Goal: Information Seeking & Learning: Learn about a topic

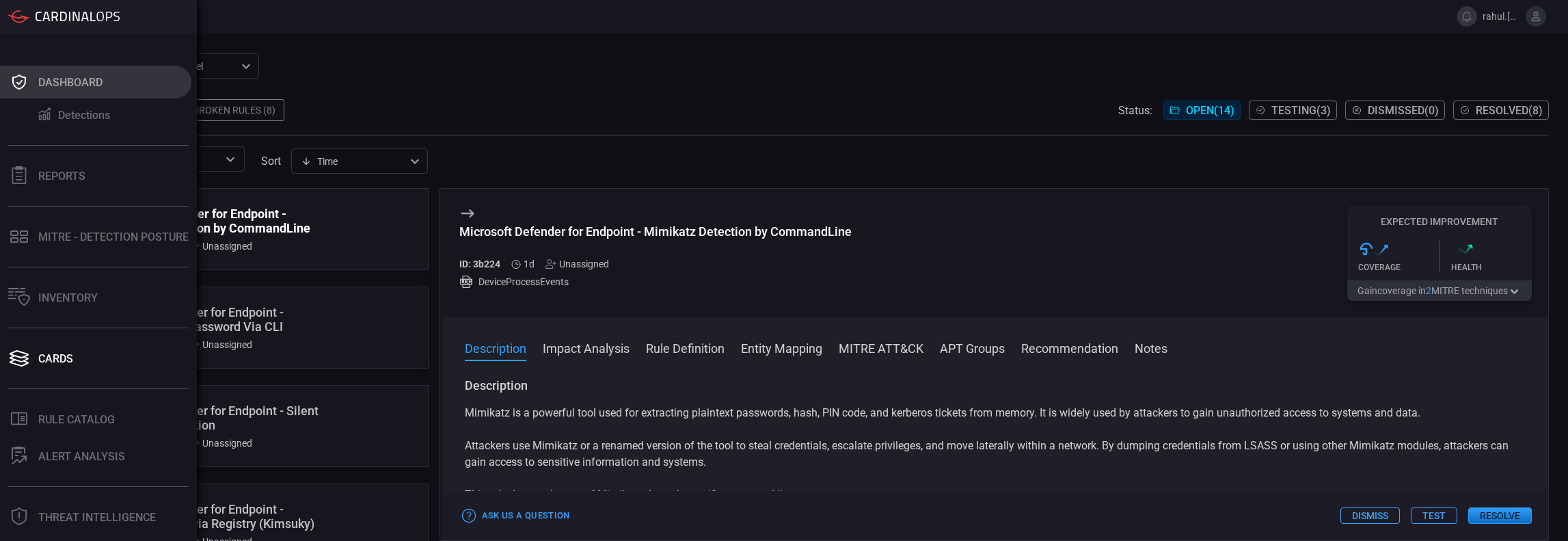
click at [68, 89] on button "Dashboard" at bounding box center [95, 82] width 191 height 33
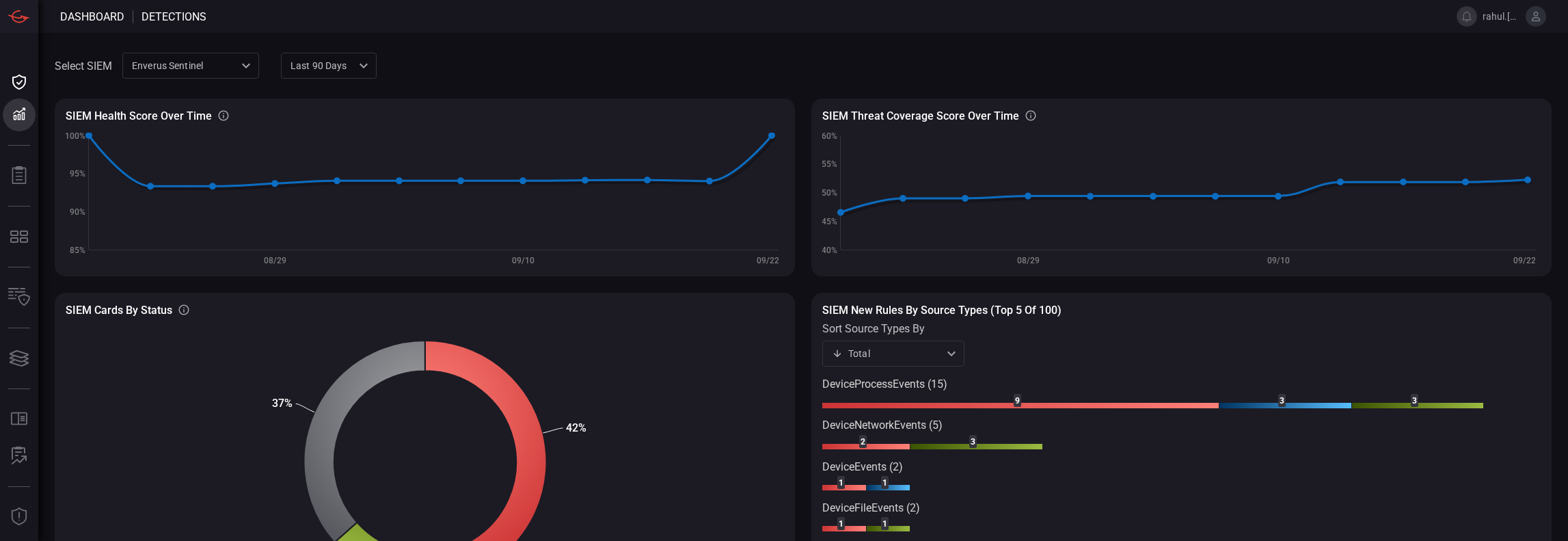
scroll to position [82, 0]
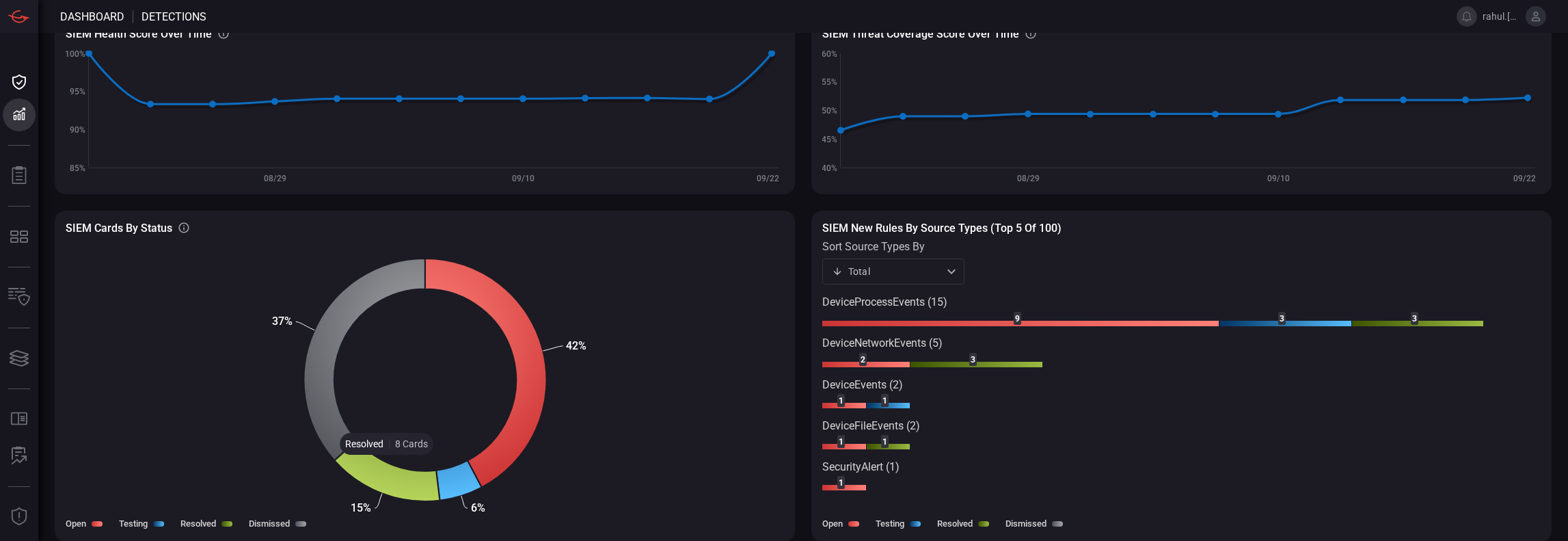
click at [387, 466] on icon at bounding box center [387, 471] width 105 height 61
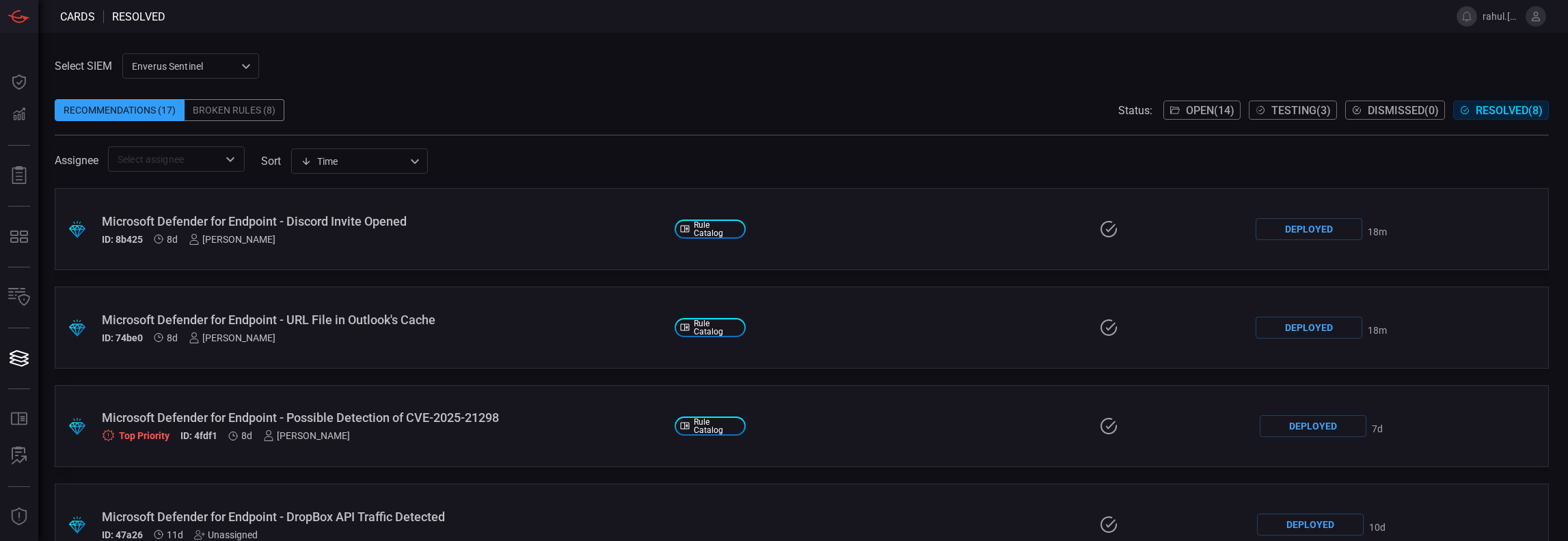
click at [825, 216] on div ".suggested_cards_icon{fill:url(#suggested_cards_icon);} Microsoft Defender for …" at bounding box center [802, 229] width 1494 height 82
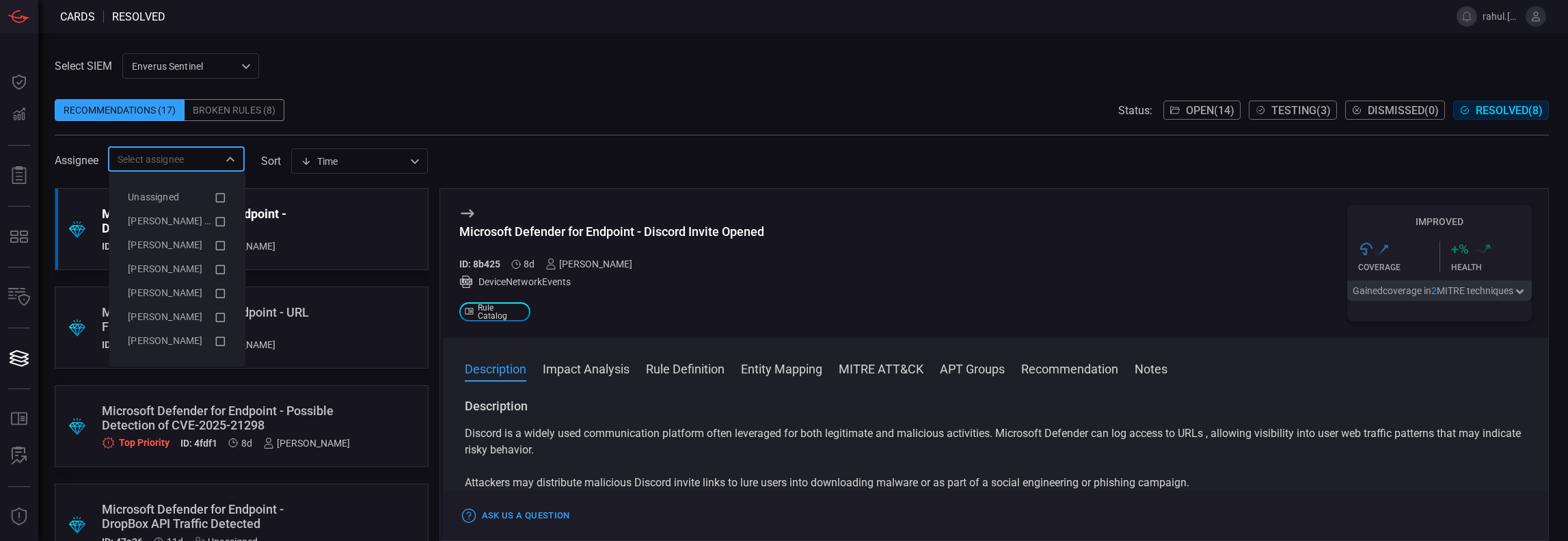
click at [215, 162] on input "text" at bounding box center [164, 159] width 106 height 17
click at [430, 115] on div "Recommendations (17) Broken Rules (8) Status: Open ( 14 ) Testing ( 3 ) Dismiss…" at bounding box center [802, 110] width 1494 height 22
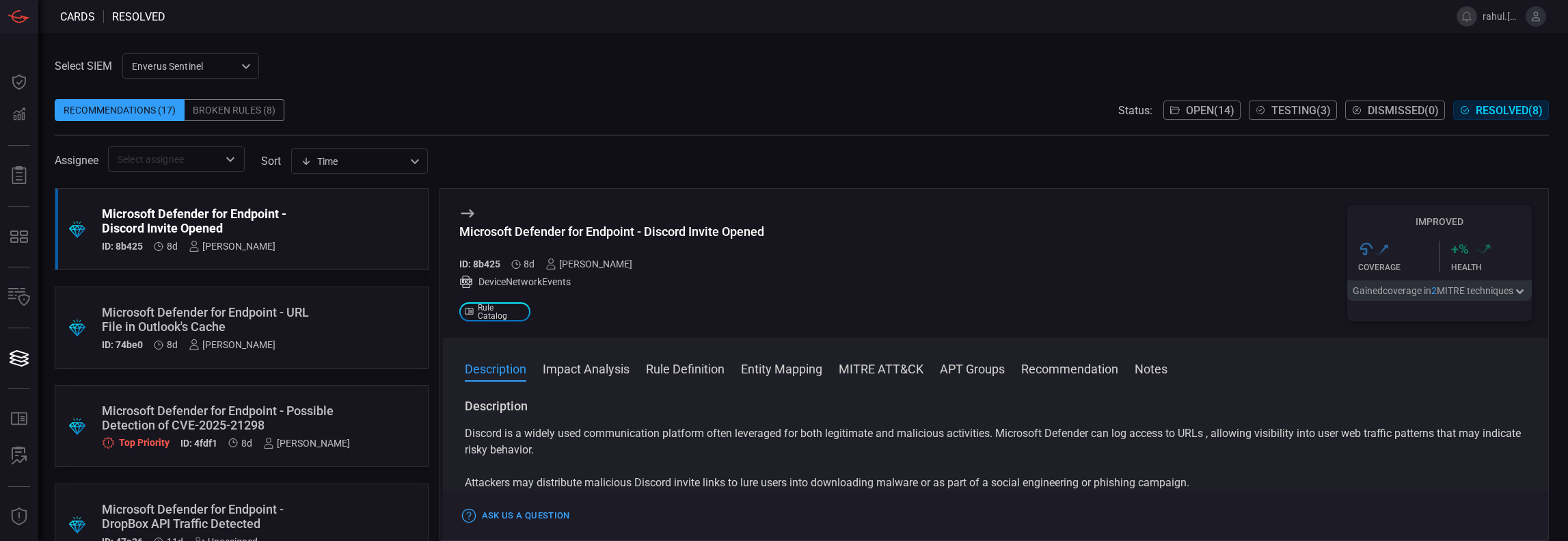
click at [221, 164] on div at bounding box center [229, 159] width 18 height 19
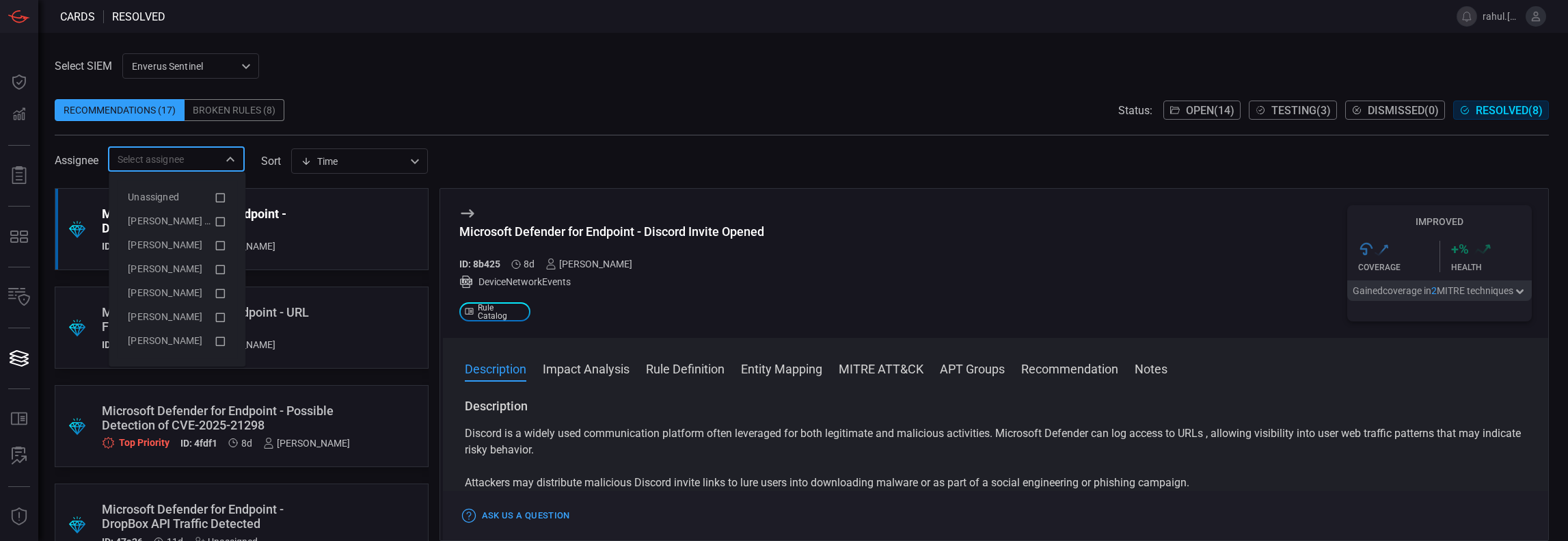
click at [600, 106] on div "Recommendations (17) Broken Rules (8) Status: Open ( 14 ) Testing ( 3 ) Dismiss…" at bounding box center [802, 110] width 1494 height 22
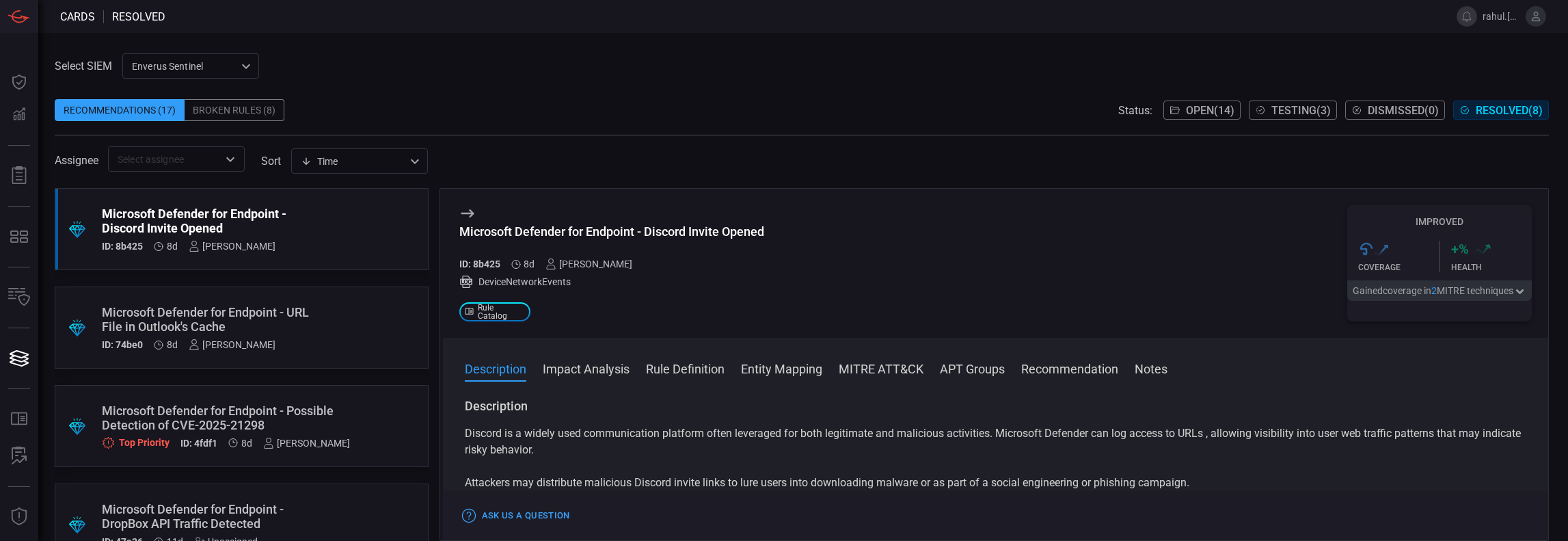
click at [296, 353] on div ".suggested_cards_icon{fill:url(#suggested_cards_icon);} Microsoft Defender for …" at bounding box center [242, 327] width 374 height 82
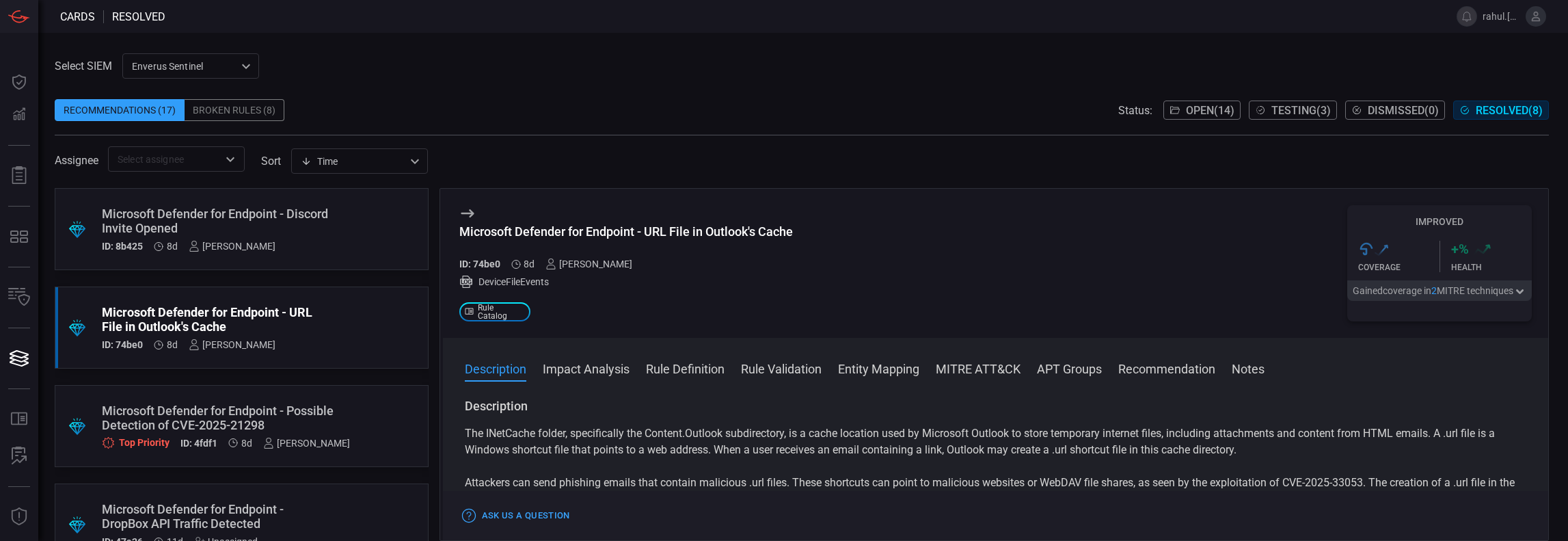
click at [1270, 72] on div "Select SIEM Enverus Sentinel c91b43ff-c123-4683-be2e-f803907a5556 ​ Recommendat…" at bounding box center [802, 113] width 1494 height 118
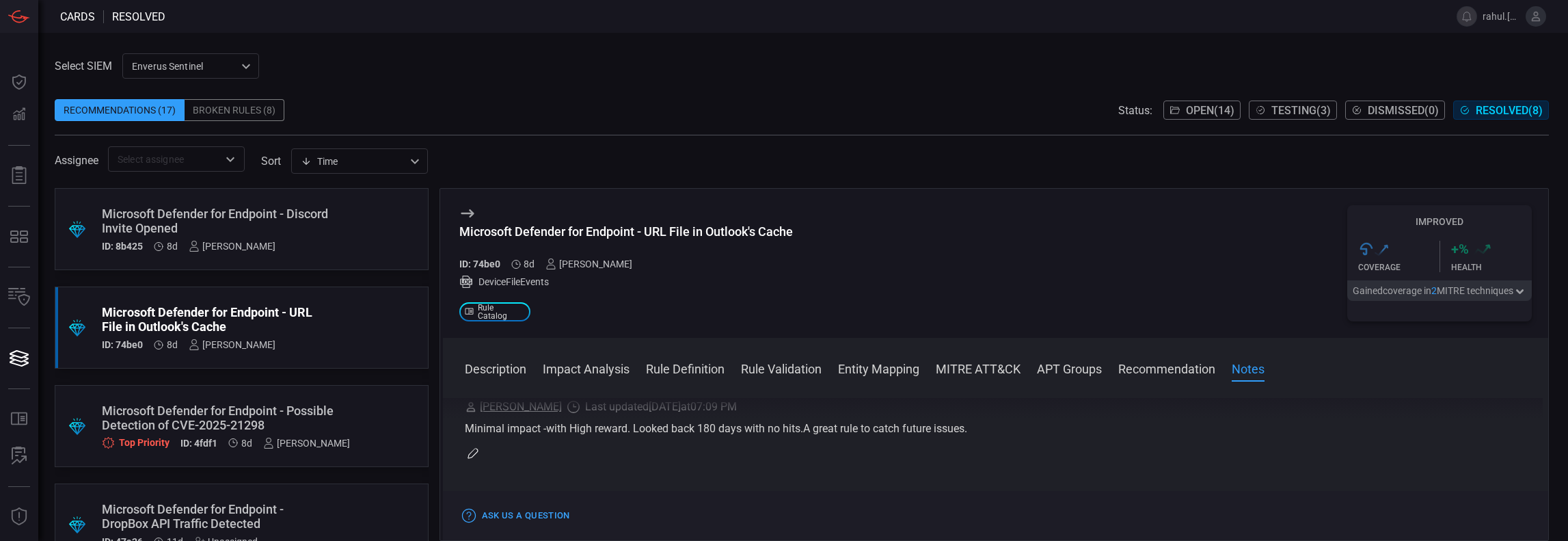
scroll to position [1705, 0]
click at [335, 250] on div ".suggested_cards_icon{fill:url(#suggested_cards_icon);} Microsoft Defender for …" at bounding box center [242, 229] width 374 height 82
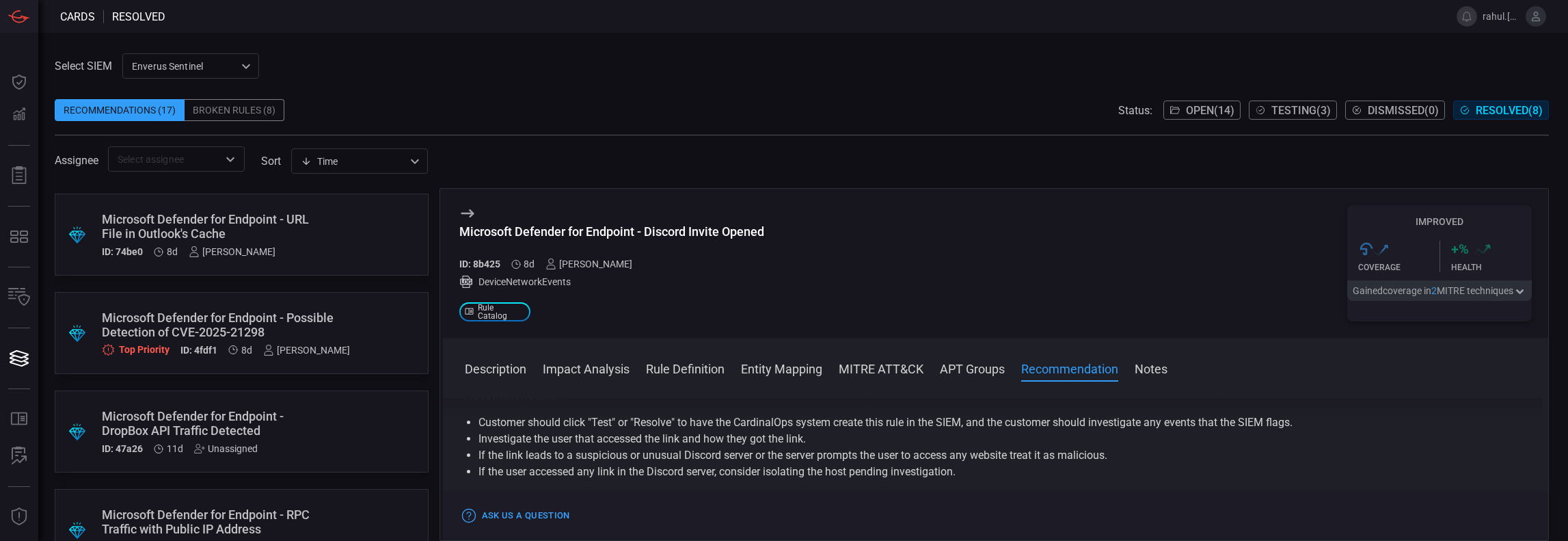
scroll to position [96, 0]
click at [280, 456] on div ".suggested_cards_icon{fill:url(#suggested_cards_icon);} Microsoft Defender for …" at bounding box center [242, 429] width 374 height 82
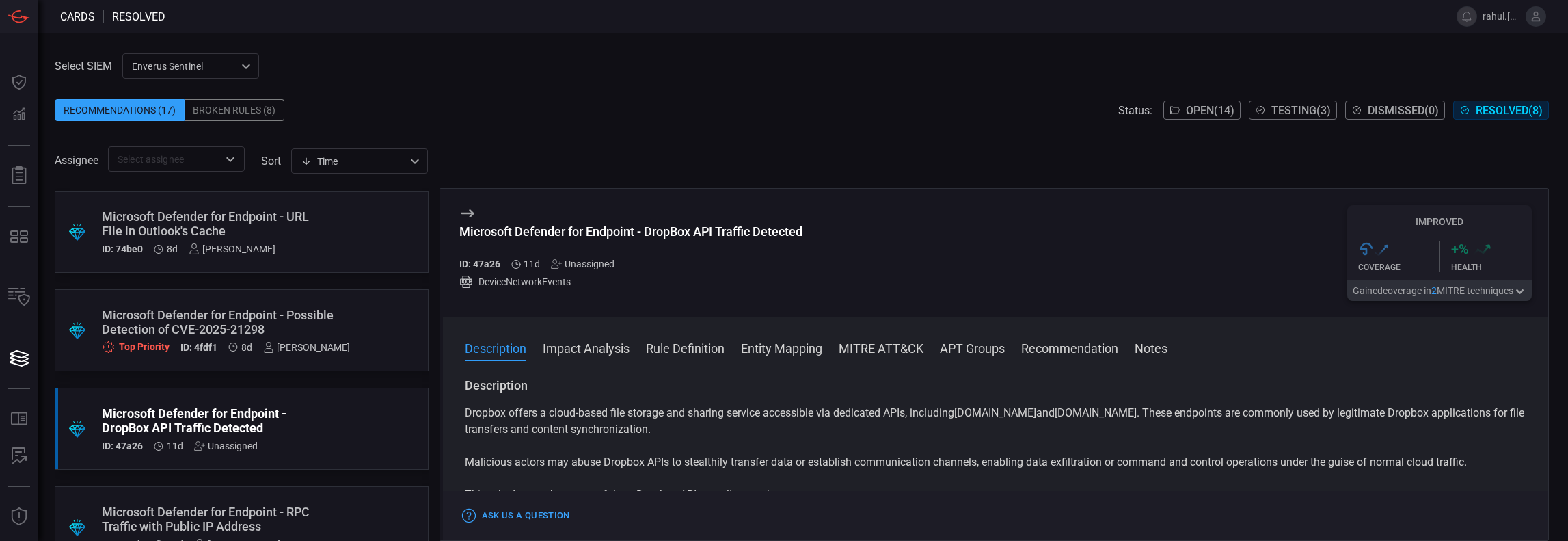
click at [355, 225] on div ".suggested_cards_icon{fill:url(#suggested_cards_icon);} Microsoft Defender for …" at bounding box center [242, 232] width 374 height 82
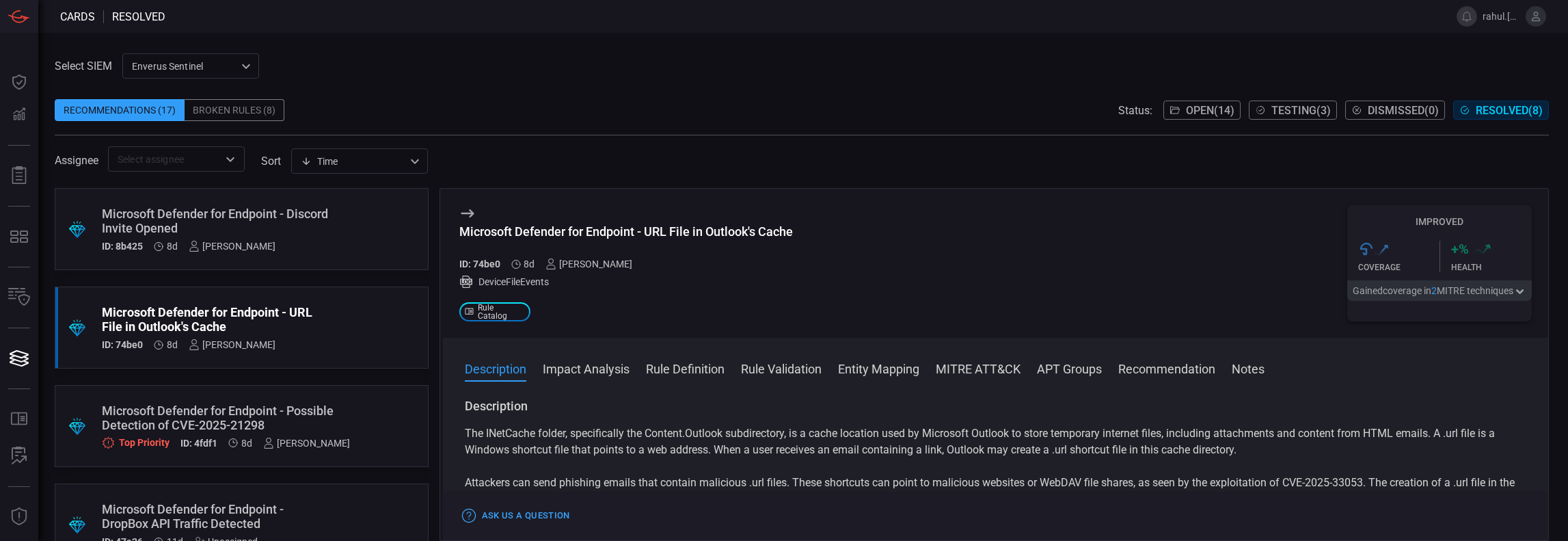
click at [206, 509] on div "Microsoft Defender for Endpoint - DropBox API Traffic Detected" at bounding box center [216, 516] width 228 height 29
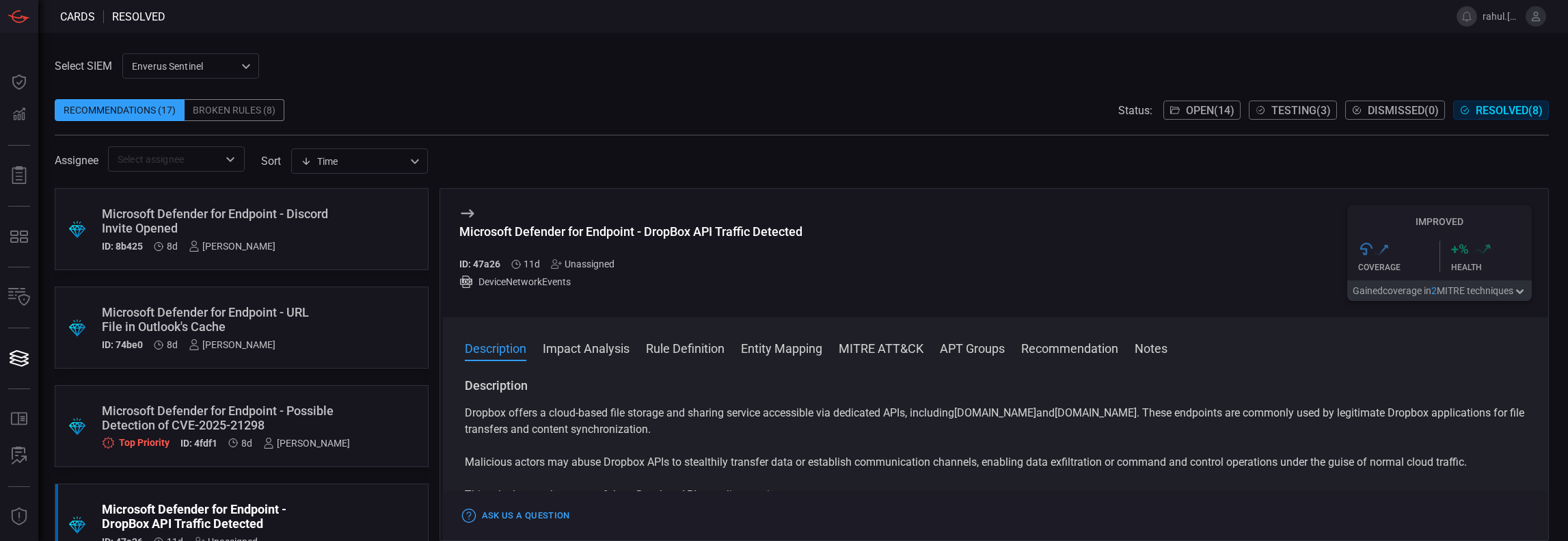
click at [228, 221] on div "Microsoft Defender for Endpoint - Discord Invite Opened" at bounding box center [216, 221] width 228 height 29
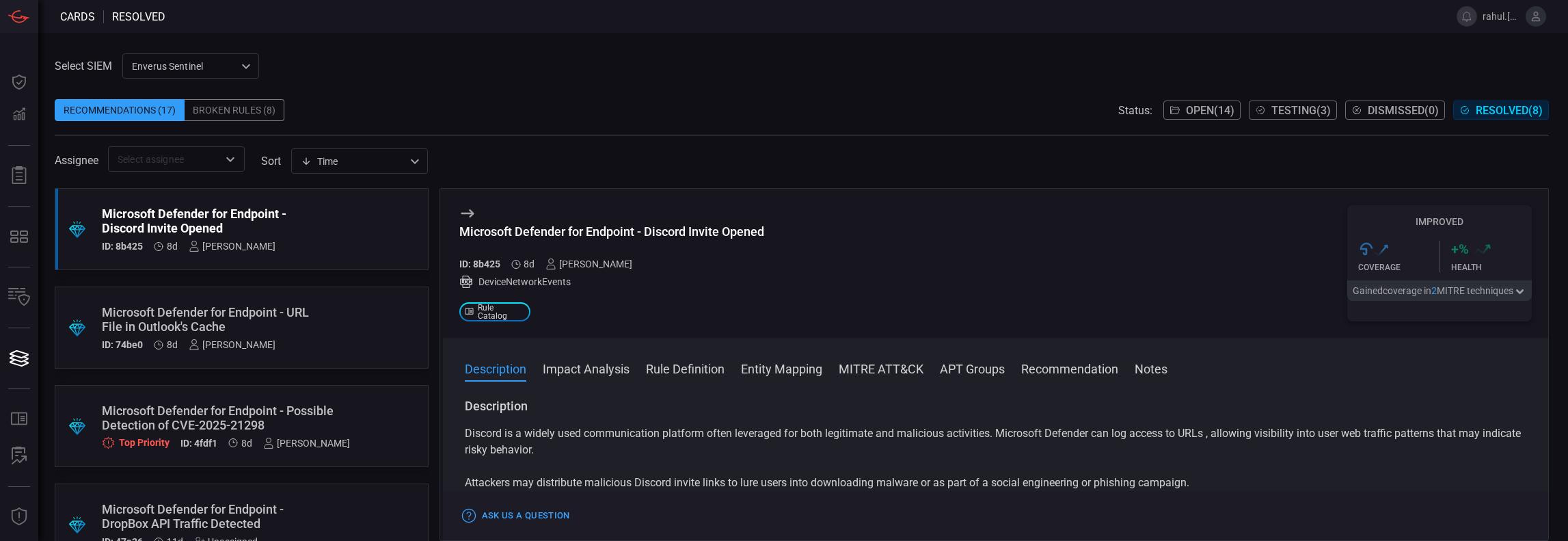
click at [212, 65] on div "Enverus Sentinel c91b43ff-c123-4683-be2e-f803907a5556 ​" at bounding box center [191, 66] width 137 height 25
click at [212, 64] on div at bounding box center [784, 270] width 1568 height 541
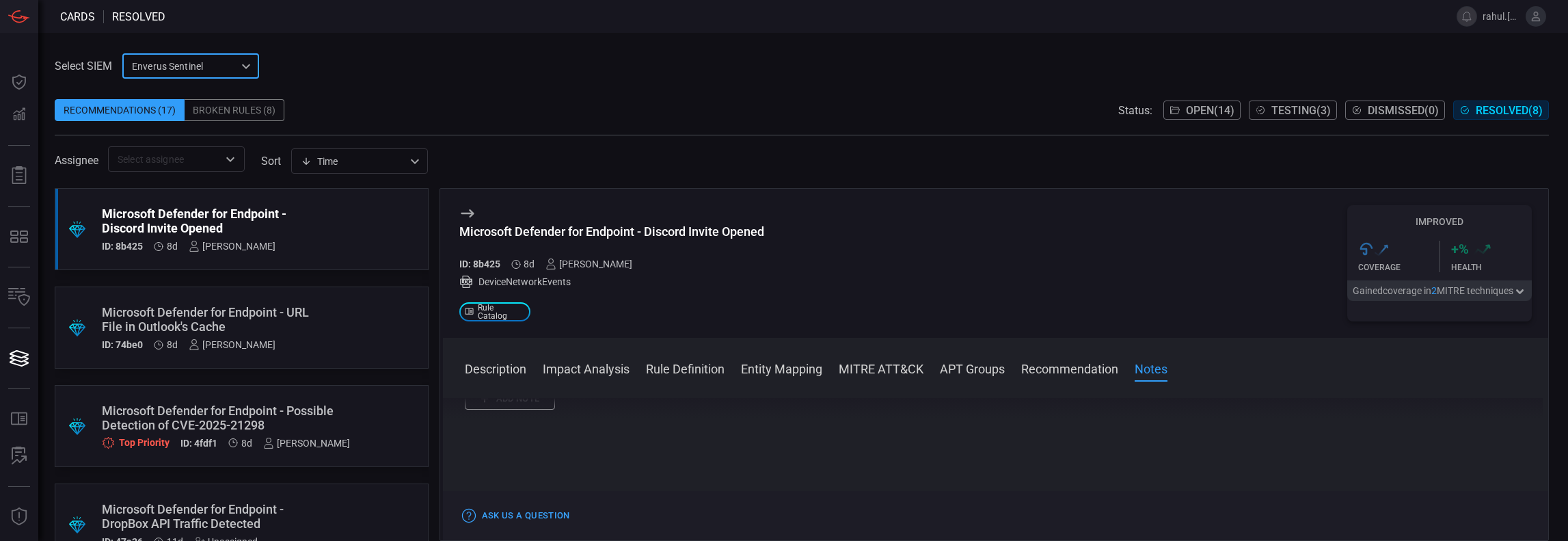
scroll to position [1399, 0]
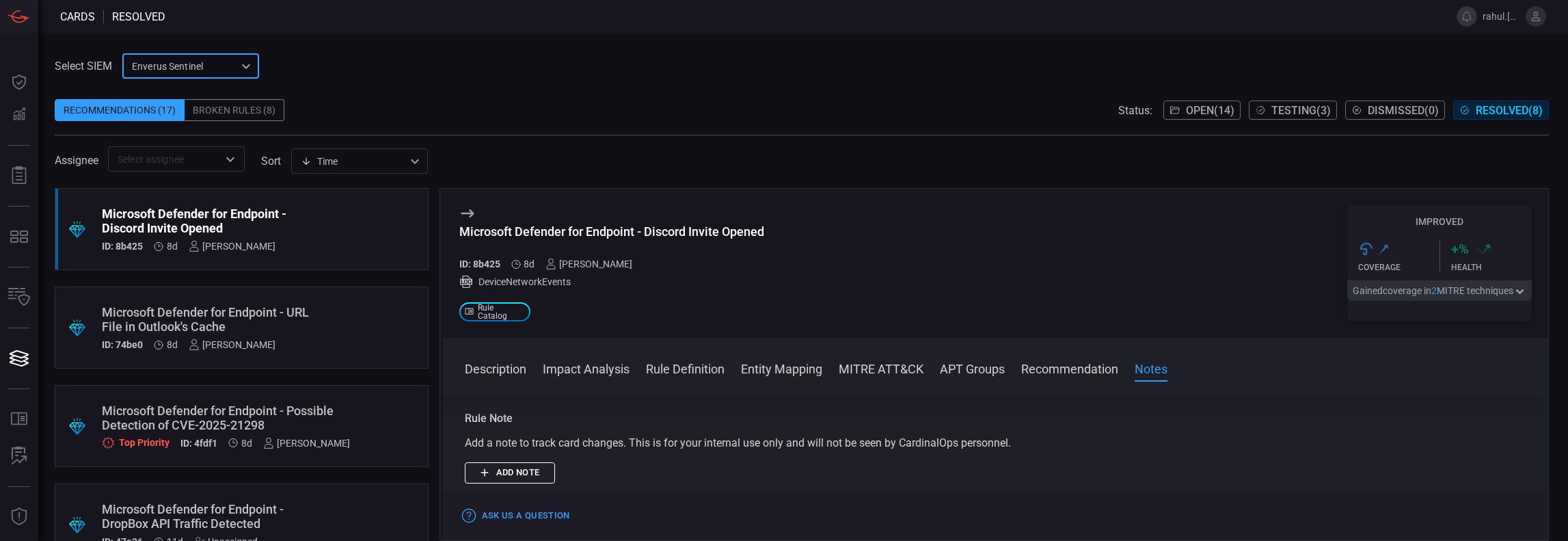
click at [514, 314] on span "Rule Catalog" at bounding box center [501, 312] width 46 height 17
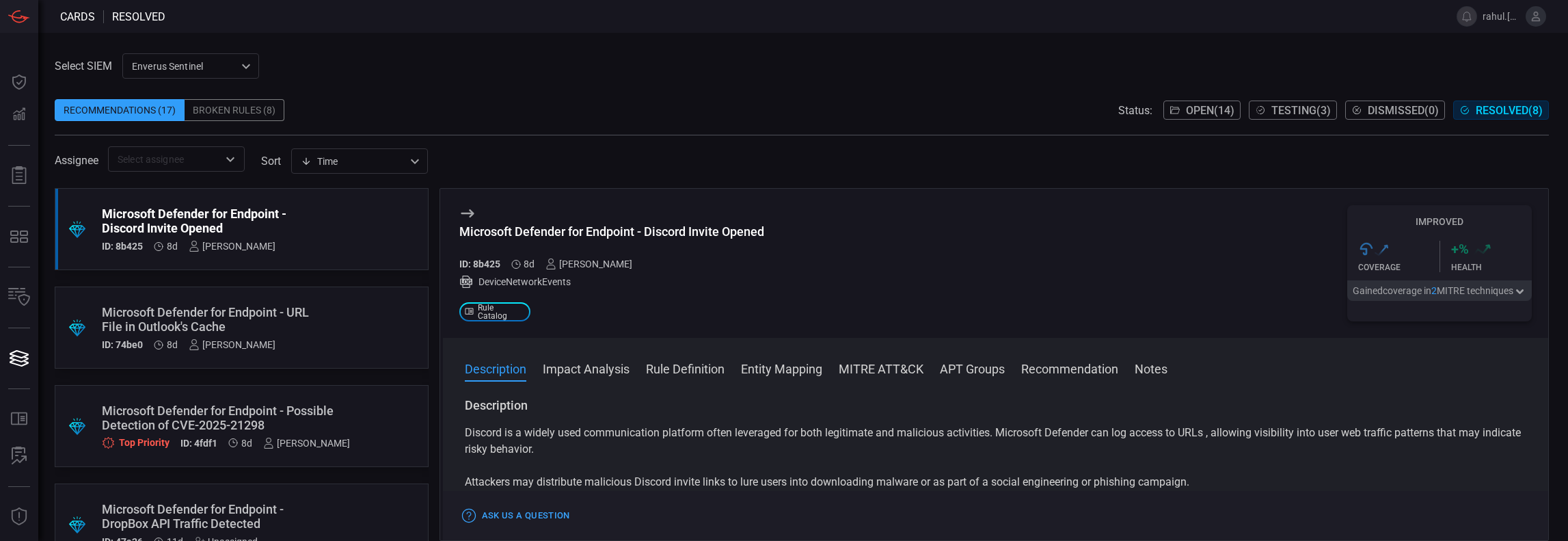
scroll to position [0, 0]
